Goal: Navigation & Orientation: Find specific page/section

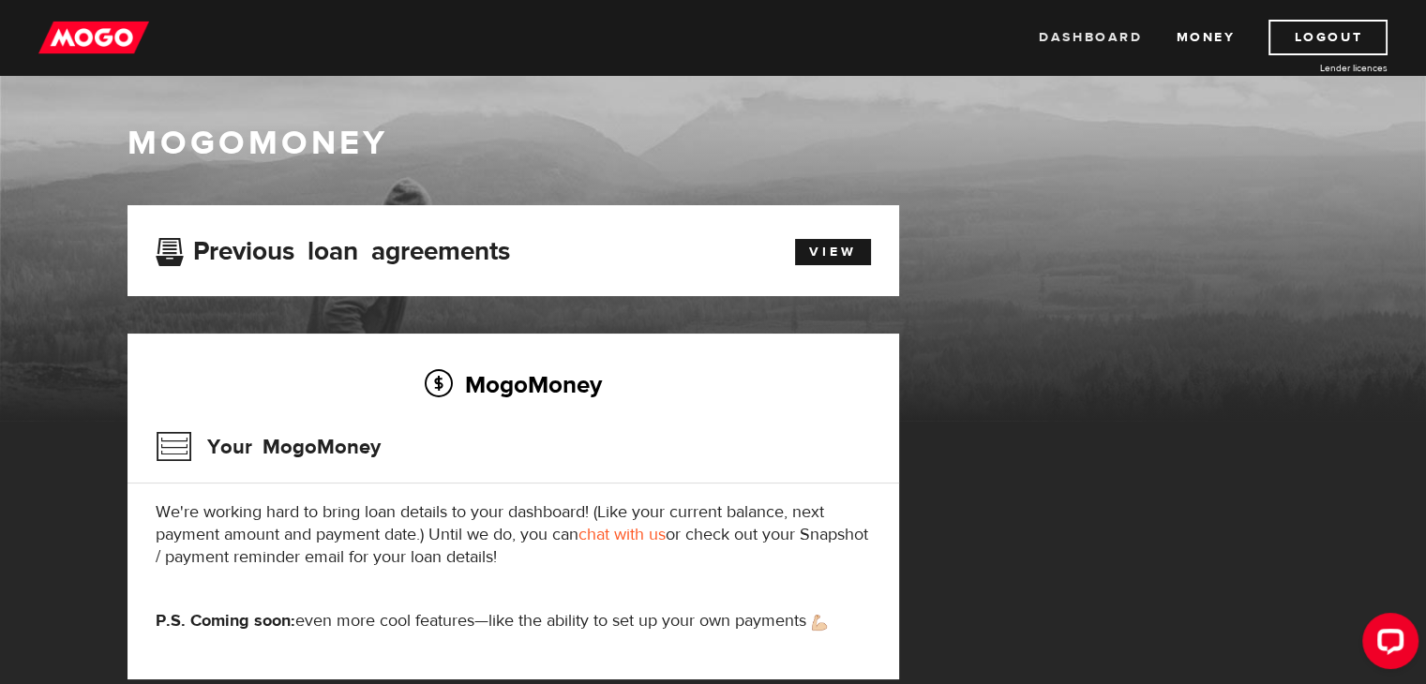
click at [1063, 37] on link "Dashboard" at bounding box center [1090, 38] width 103 height 36
click at [1048, 39] on link "Dashboard" at bounding box center [1090, 38] width 103 height 36
